Goal: Information Seeking & Learning: Learn about a topic

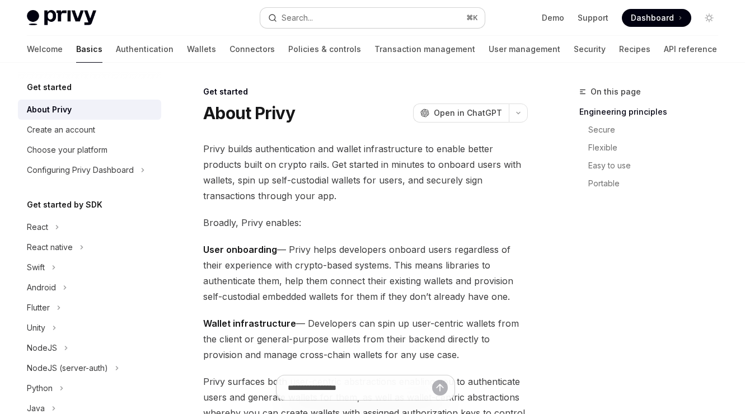
click at [311, 20] on div "Search..." at bounding box center [297, 17] width 31 height 13
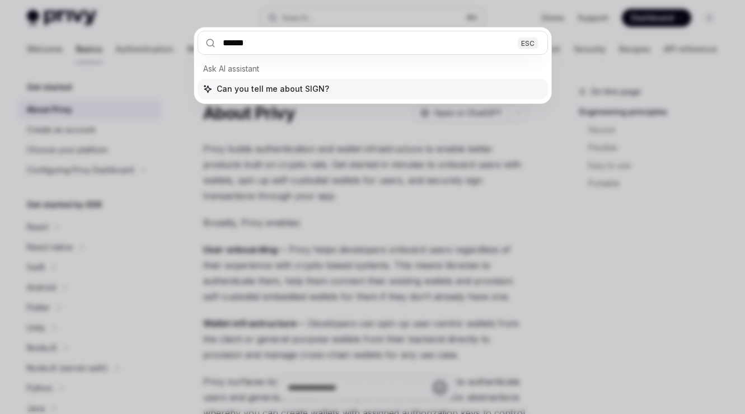
type input "*******"
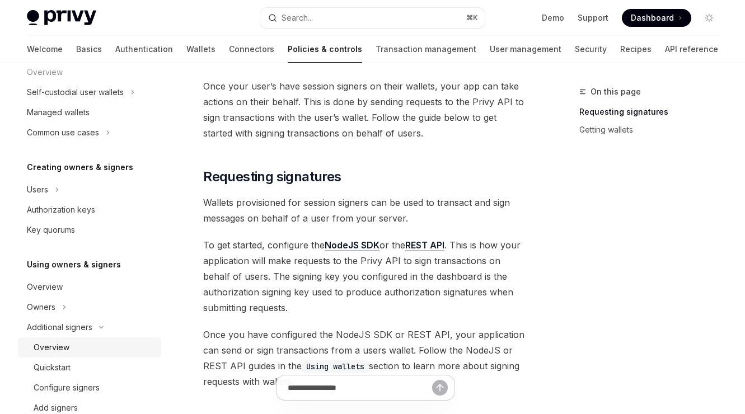
scroll to position [72, 0]
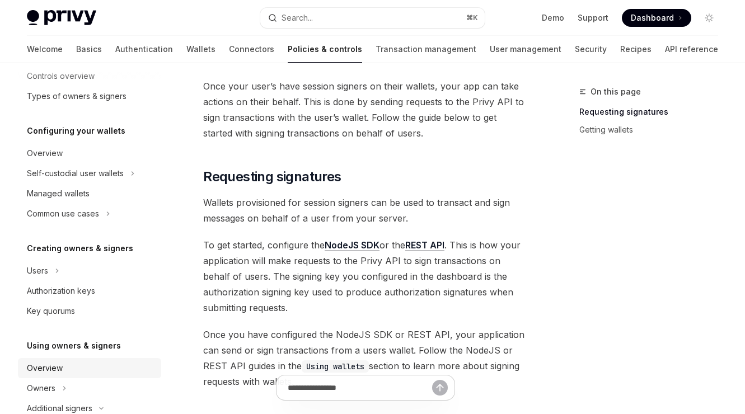
click at [69, 371] on div "Overview" at bounding box center [91, 368] width 128 height 13
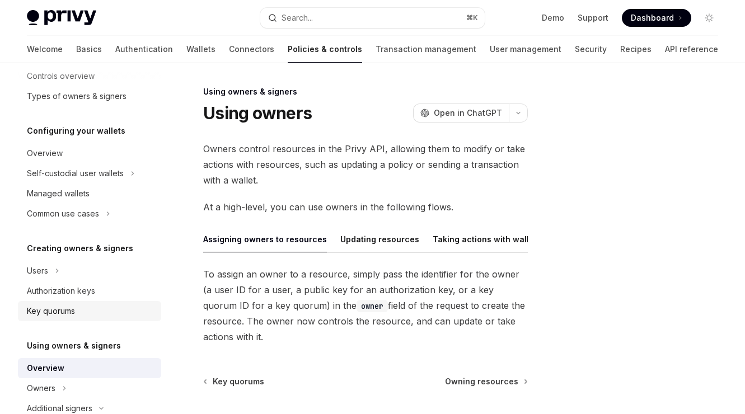
scroll to position [109, 0]
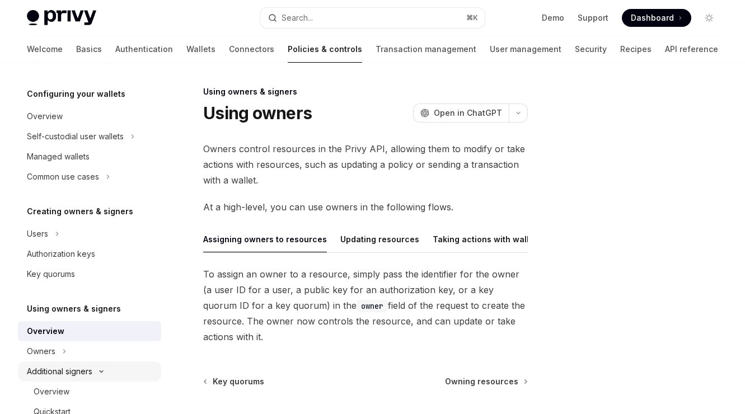
click at [58, 368] on div "Additional signers" at bounding box center [60, 371] width 66 height 13
click at [58, 371] on div "Additional signers" at bounding box center [60, 371] width 66 height 13
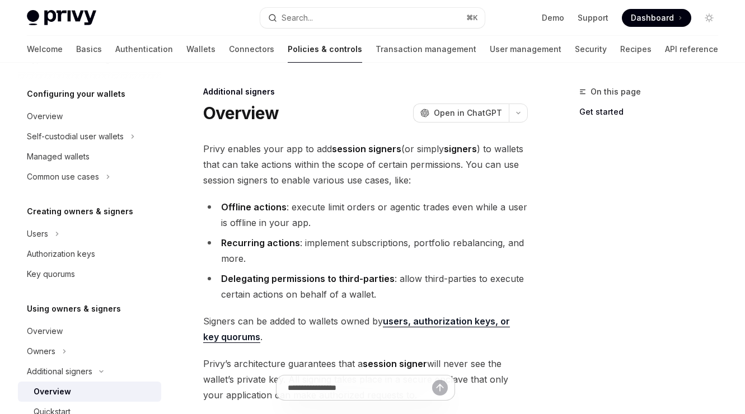
click at [288, 46] on link "Policies & controls" at bounding box center [325, 49] width 74 height 27
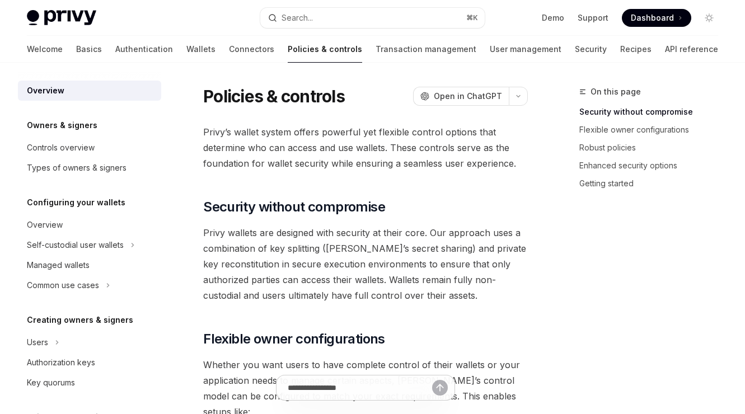
click at [288, 46] on link "Policies & controls" at bounding box center [325, 49] width 74 height 27
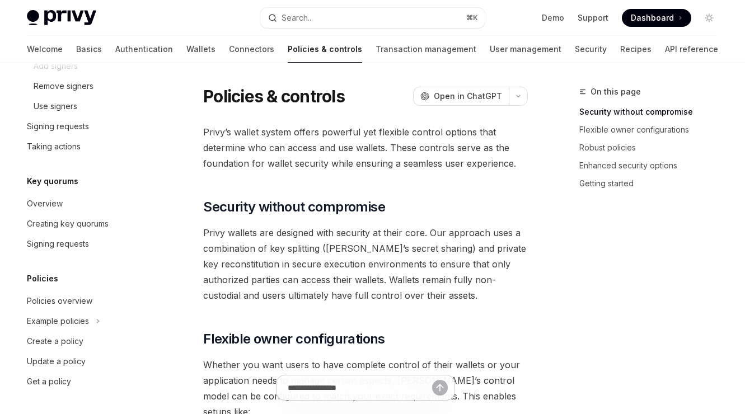
scroll to position [141, 0]
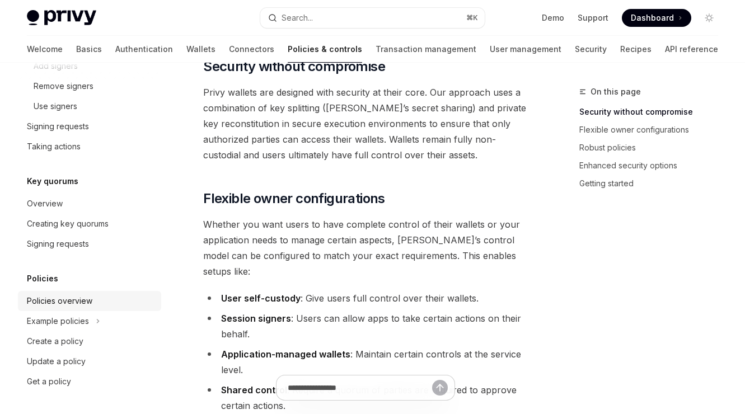
click at [60, 297] on div "Policies overview" at bounding box center [60, 301] width 66 height 13
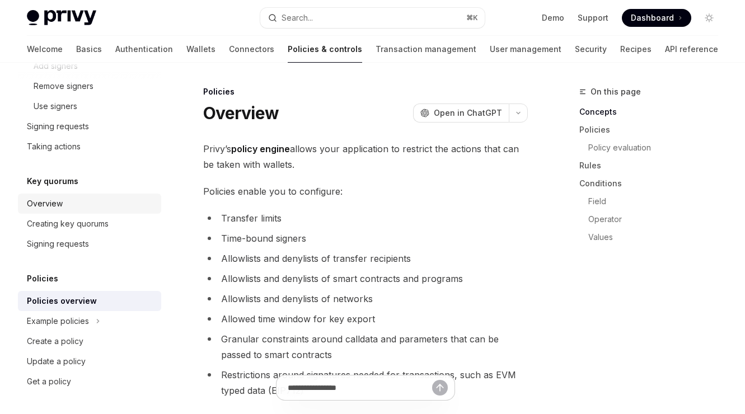
click at [57, 204] on div "Overview" at bounding box center [45, 203] width 36 height 13
type textarea "*"
